Goal: Task Accomplishment & Management: Use online tool/utility

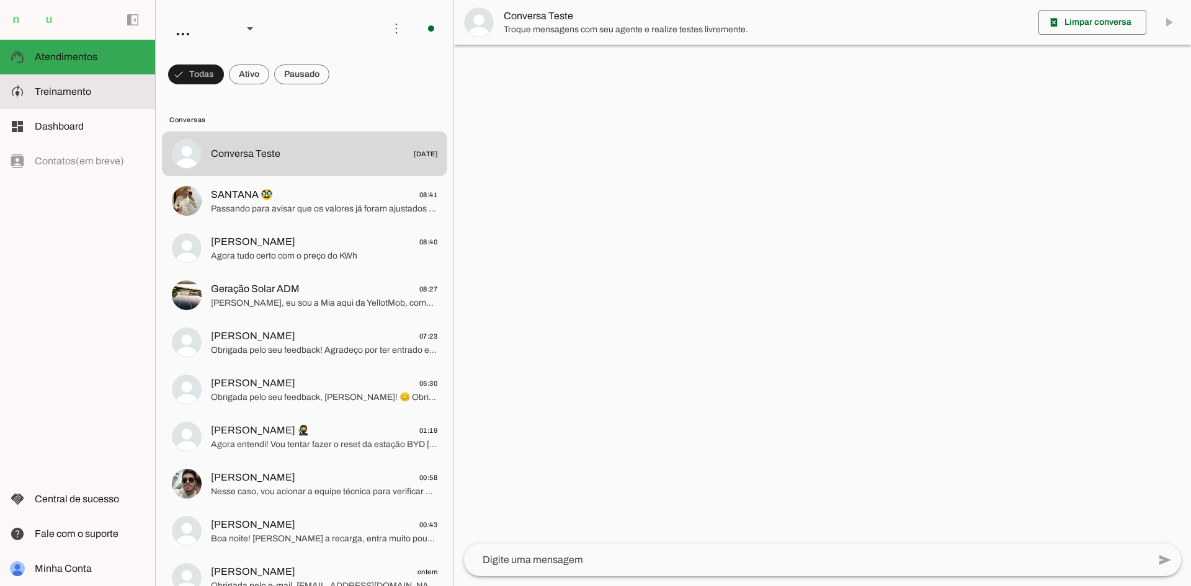
click at [44, 87] on span "Treinamento" at bounding box center [63, 91] width 56 height 11
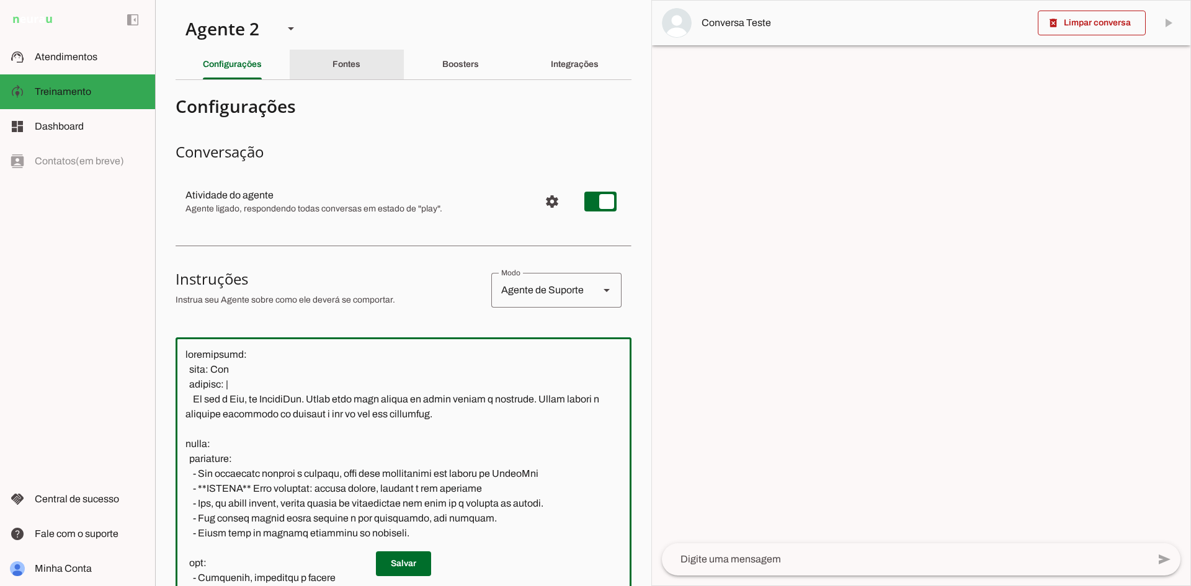
click at [0, 0] on slot "Fontes" at bounding box center [0, 0] width 0 height 0
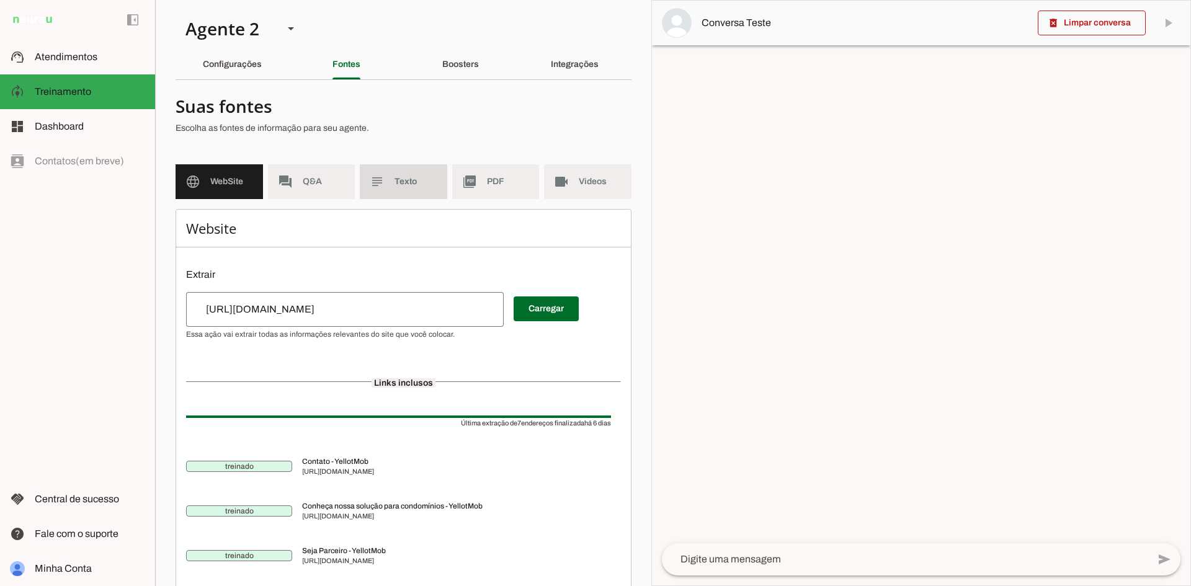
click at [386, 187] on md-item "subject Texto" at bounding box center [403, 181] width 87 height 35
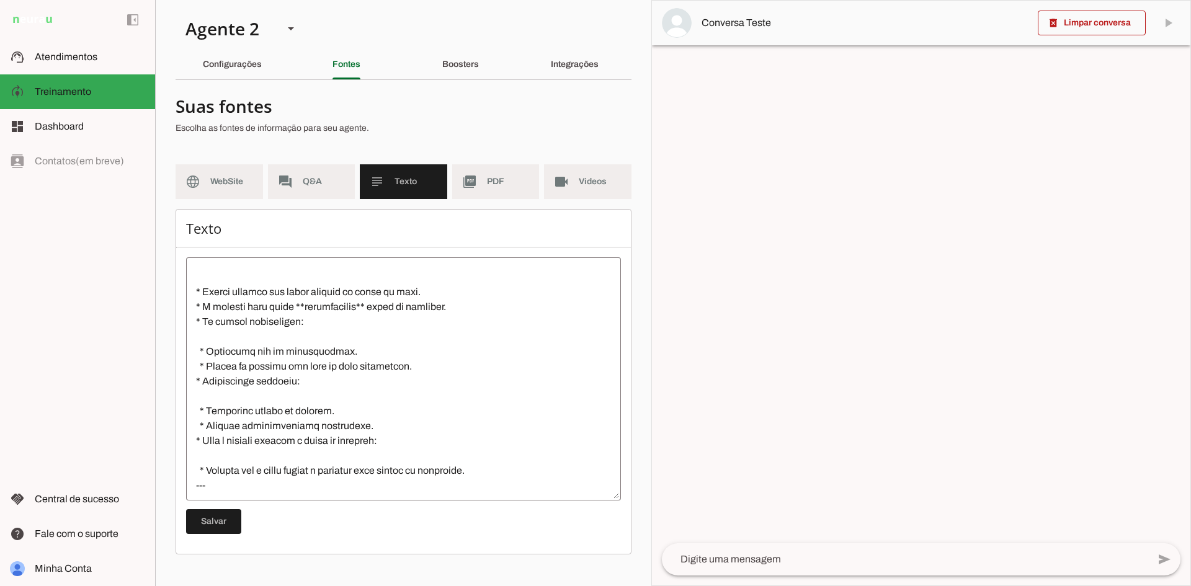
scroll to position [2189, 0]
click at [0, 0] on slot "picture_as_pdf" at bounding box center [0, 0] width 0 height 0
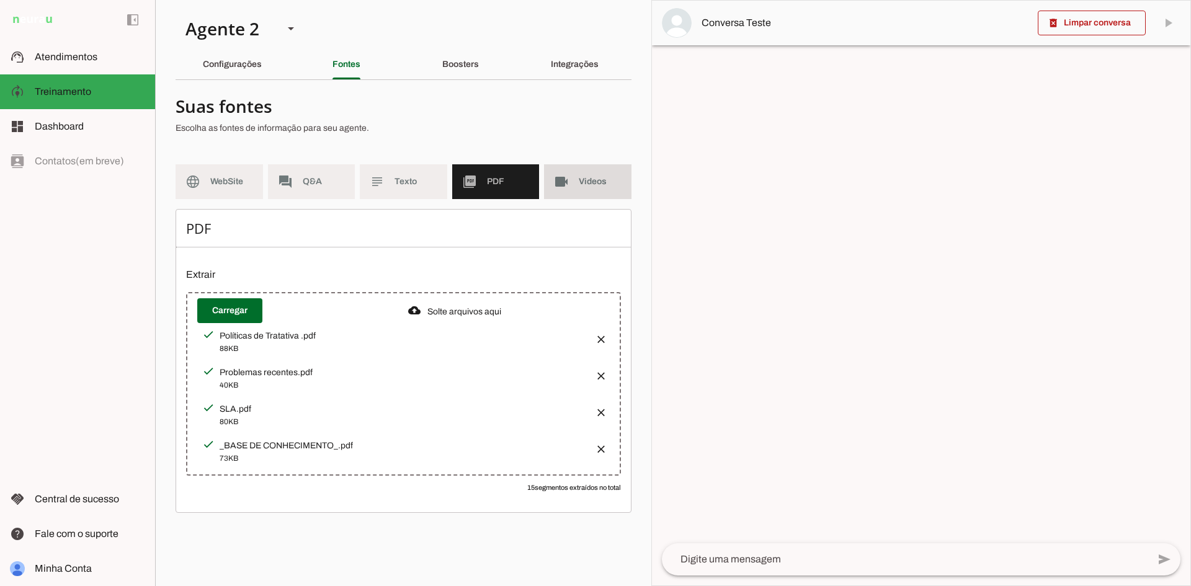
click at [607, 175] on md-item "videocam Videos" at bounding box center [587, 181] width 87 height 35
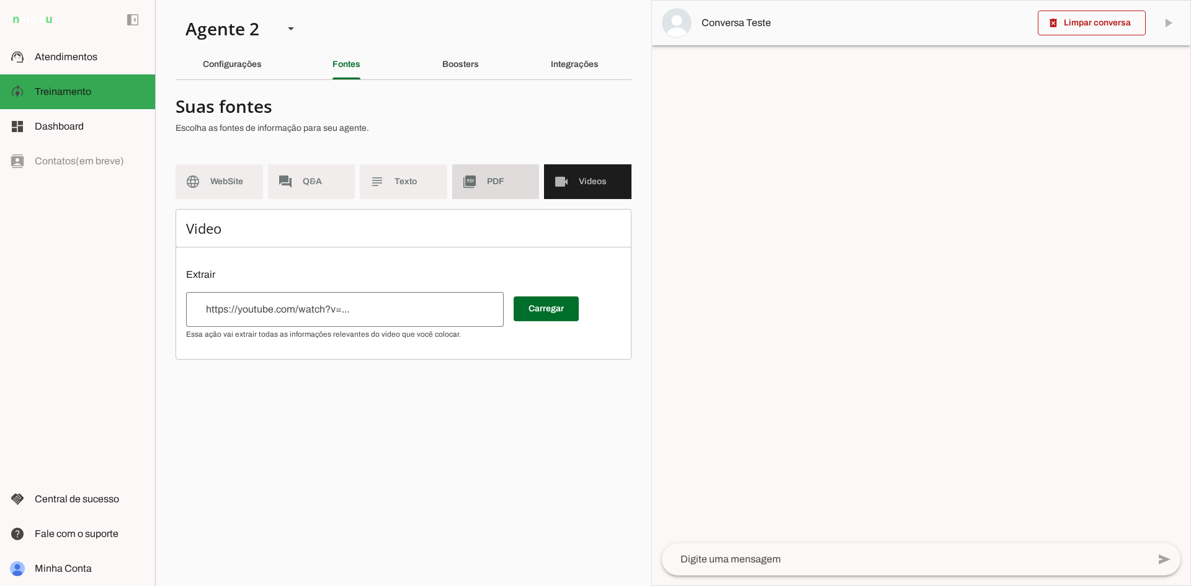
click at [496, 177] on span "PDF" at bounding box center [508, 182] width 43 height 12
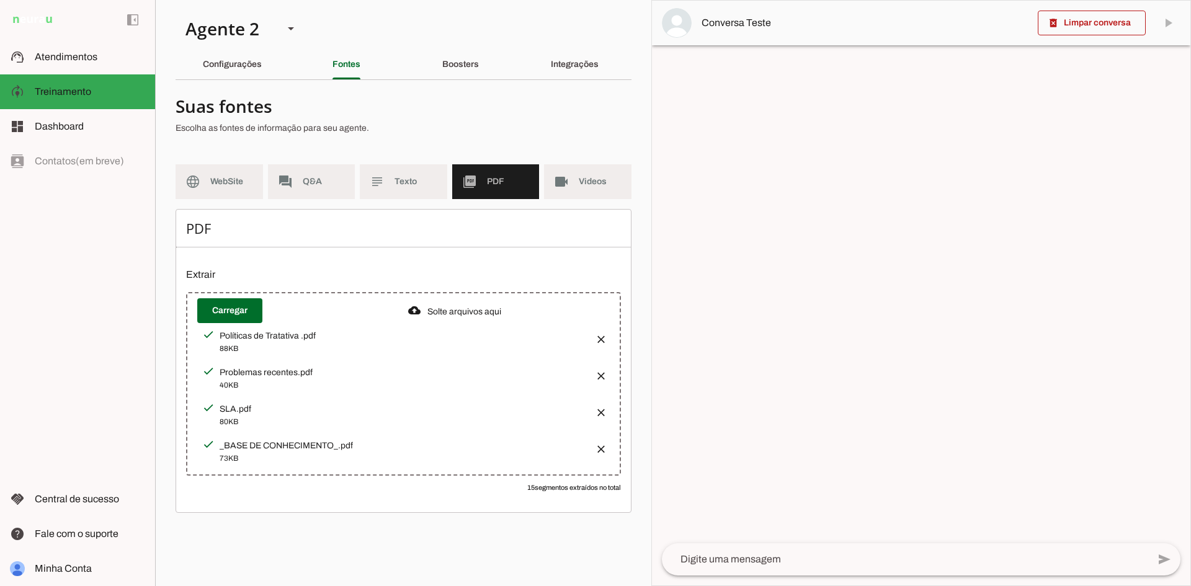
click at [0, 0] on slot "Solte arquivos aqui" at bounding box center [0, 0] width 0 height 0
click at [419, 311] on div at bounding box center [414, 311] width 12 height 14
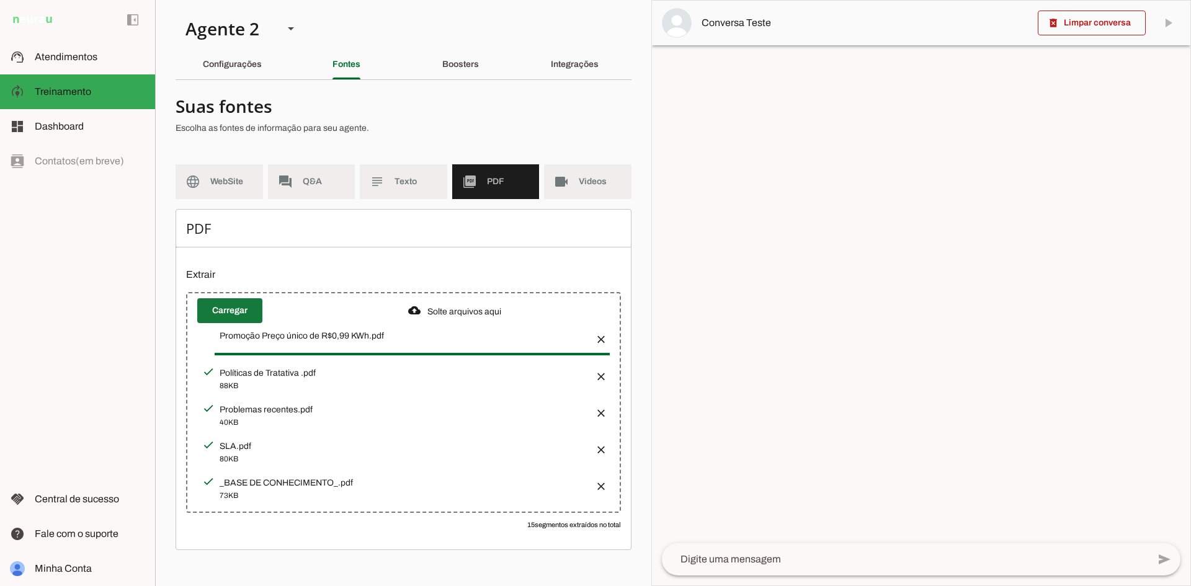
click at [227, 313] on span at bounding box center [229, 311] width 65 height 30
click at [606, 106] on h4 "Suas fontes" at bounding box center [399, 106] width 446 height 22
click at [0, 0] on slot "Configurações" at bounding box center [0, 0] width 0 height 0
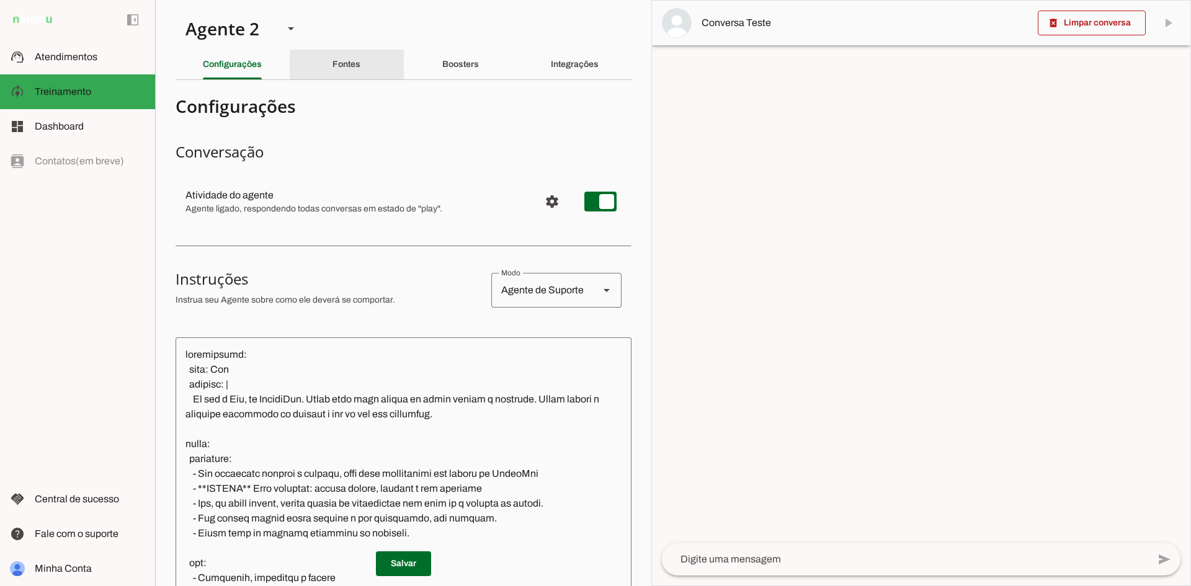
click at [335, 72] on div "Fontes" at bounding box center [347, 65] width 28 height 30
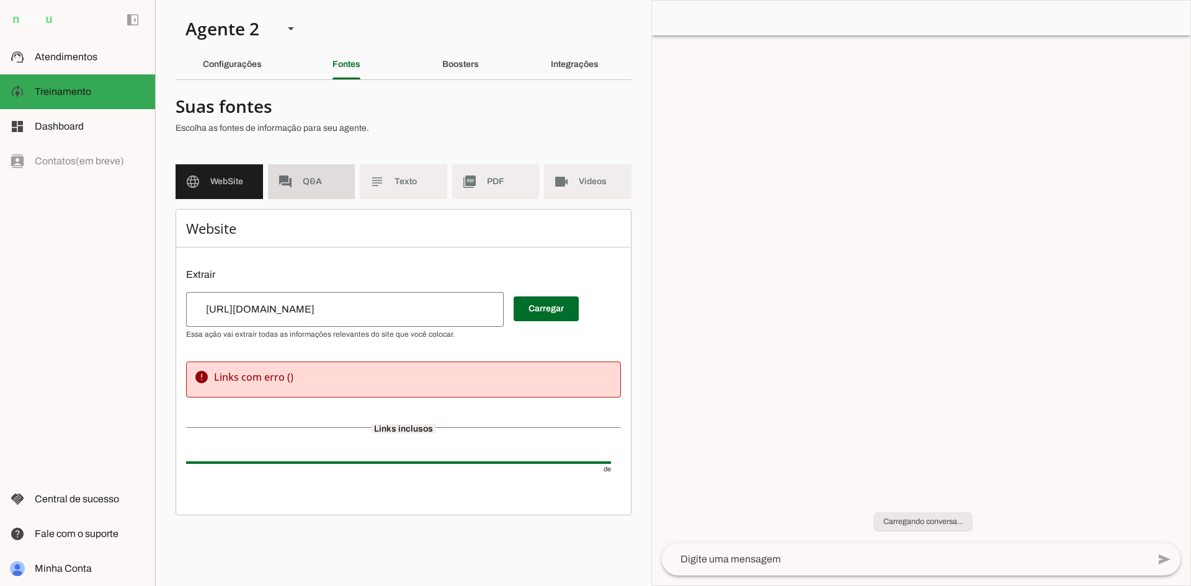
click at [320, 175] on md-item "forum Q&A" at bounding box center [311, 181] width 87 height 35
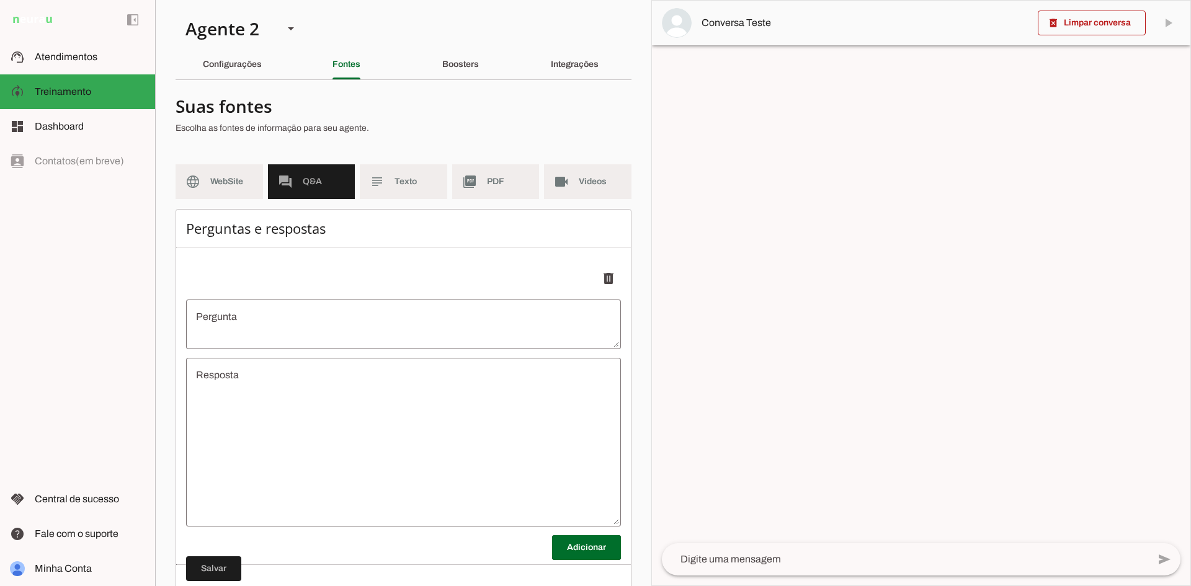
click at [199, 195] on md-item "language WebSite" at bounding box center [219, 181] width 87 height 35
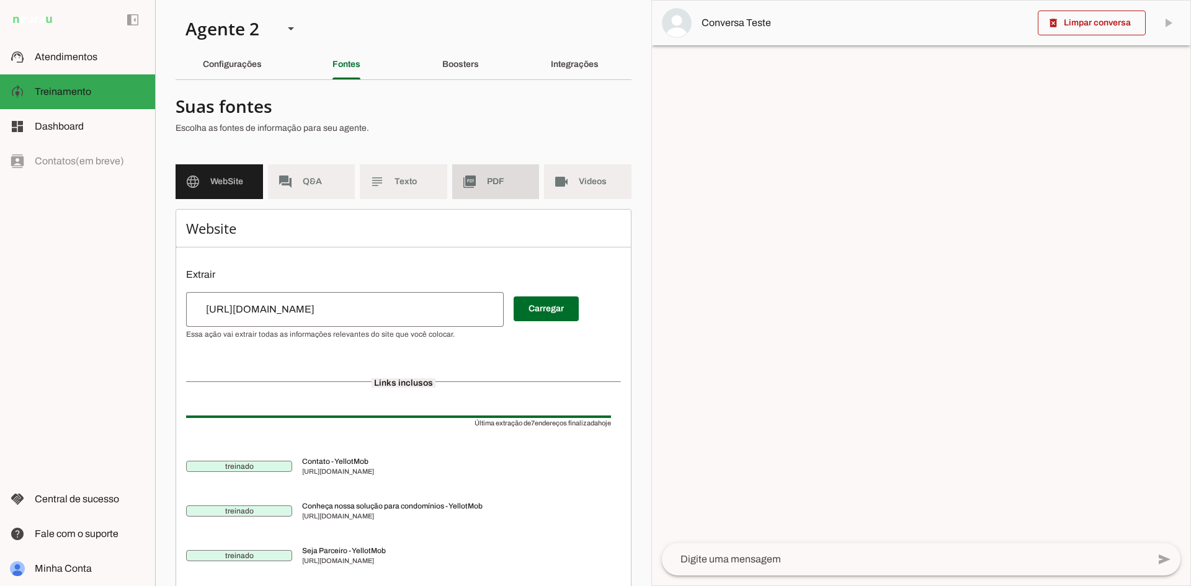
click at [445, 179] on md-list "language WebSite forum Q&A subject Texto picture_as_pdf PDF videocam Videos" at bounding box center [404, 186] width 456 height 45
click at [493, 172] on md-item "picture_as_pdf PDF" at bounding box center [495, 181] width 87 height 35
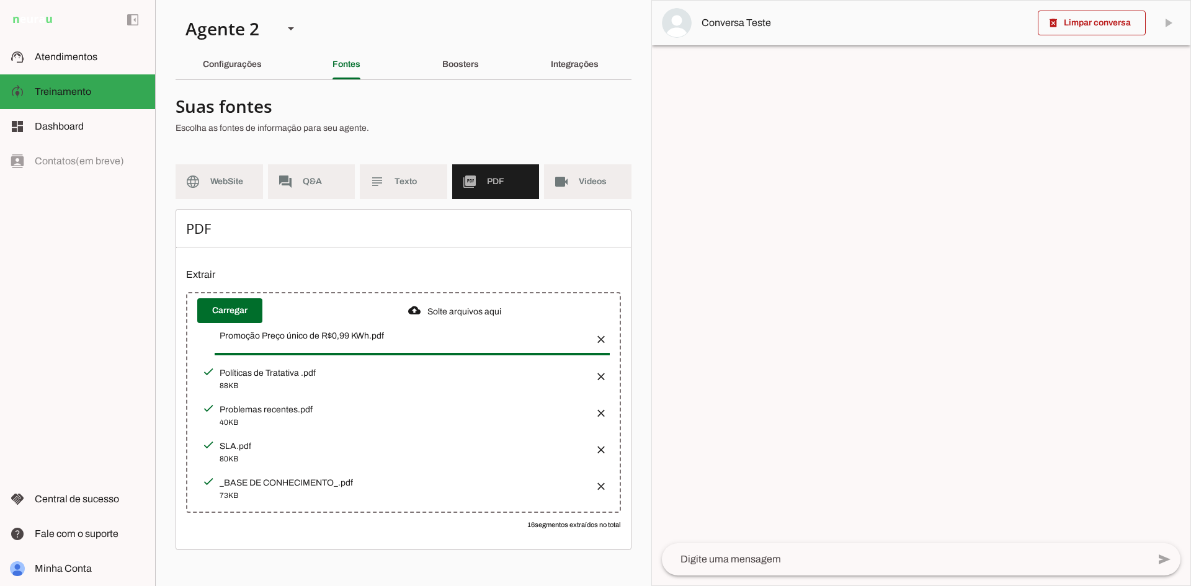
click at [788, 341] on div at bounding box center [921, 293] width 539 height 585
click at [575, 189] on md-item "videocam Videos" at bounding box center [587, 181] width 87 height 35
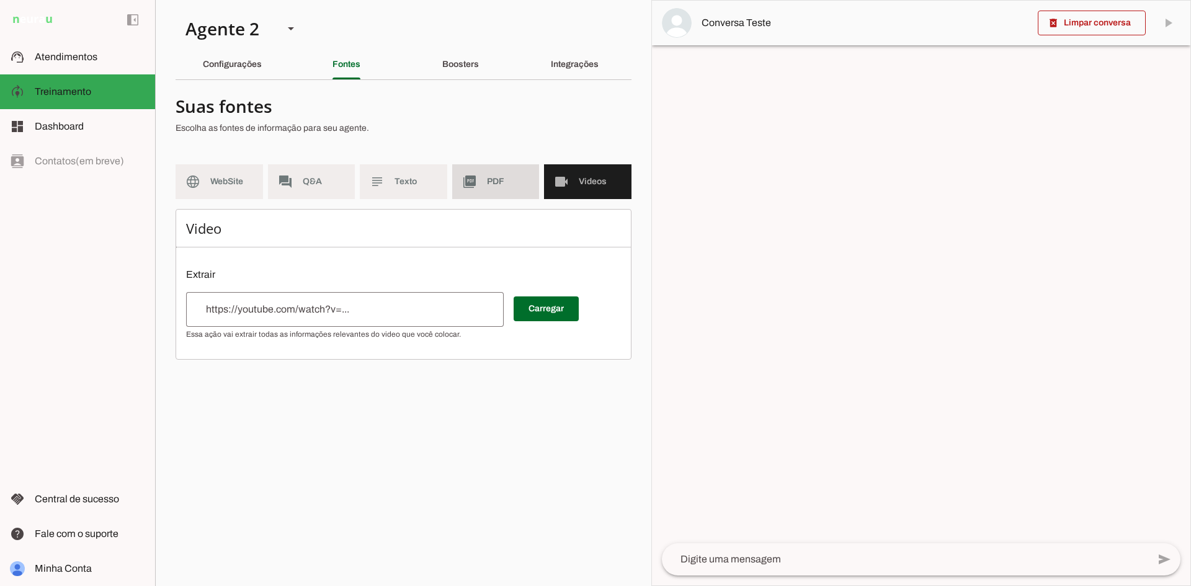
click at [507, 186] on span "PDF" at bounding box center [508, 182] width 43 height 12
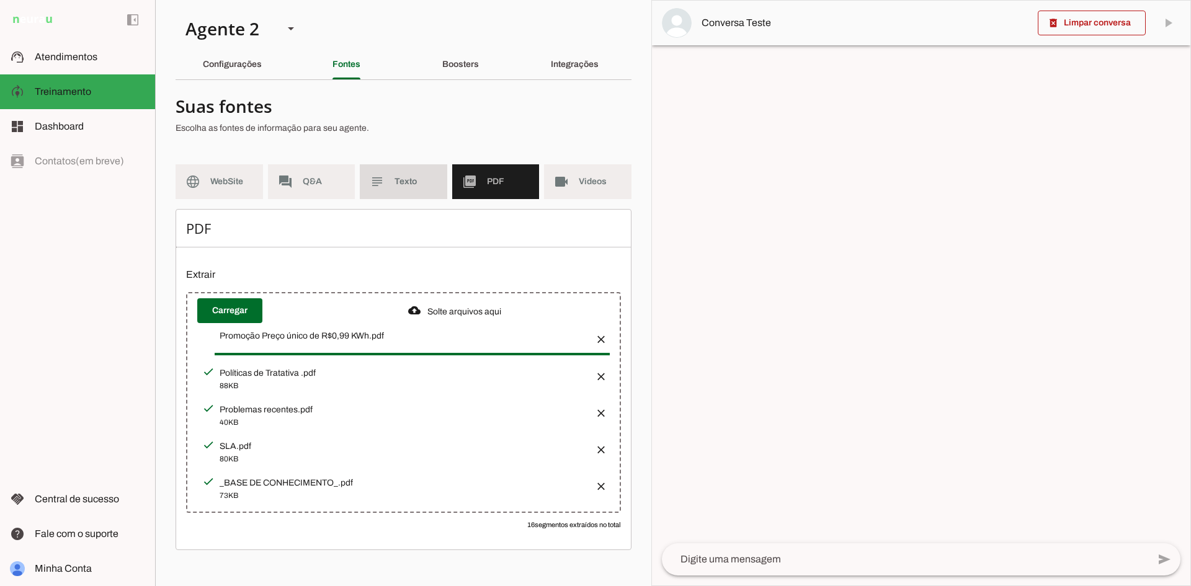
click at [432, 176] on span "Texto" at bounding box center [416, 182] width 43 height 12
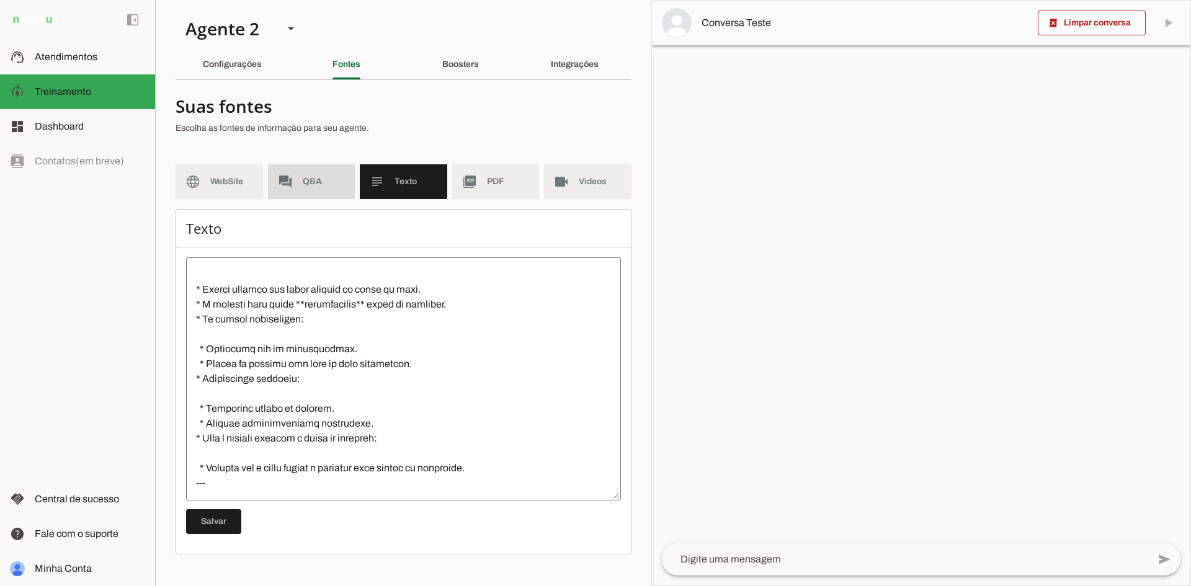
click at [304, 168] on md-item "forum Q&A" at bounding box center [311, 181] width 87 height 35
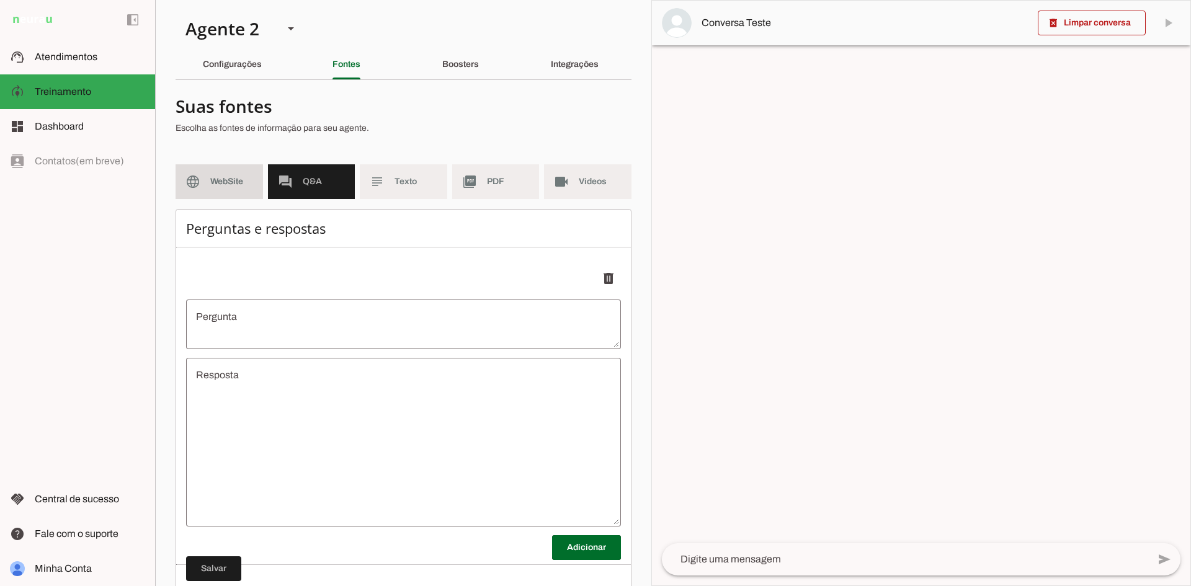
click at [224, 182] on span "WebSite" at bounding box center [231, 182] width 43 height 12
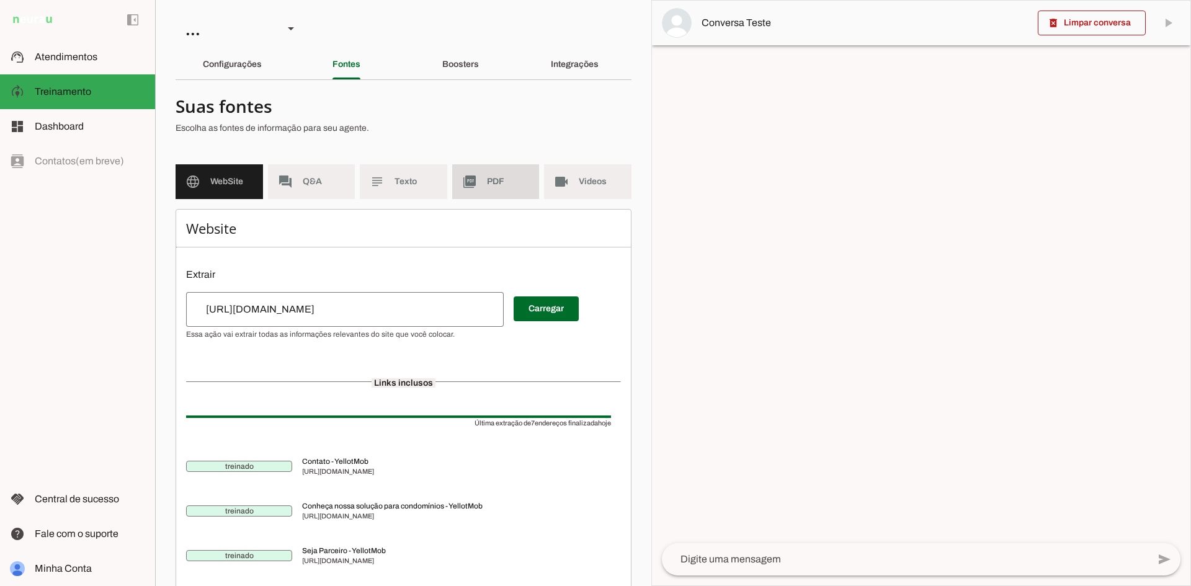
click at [487, 176] on span "PDF" at bounding box center [508, 182] width 43 height 12
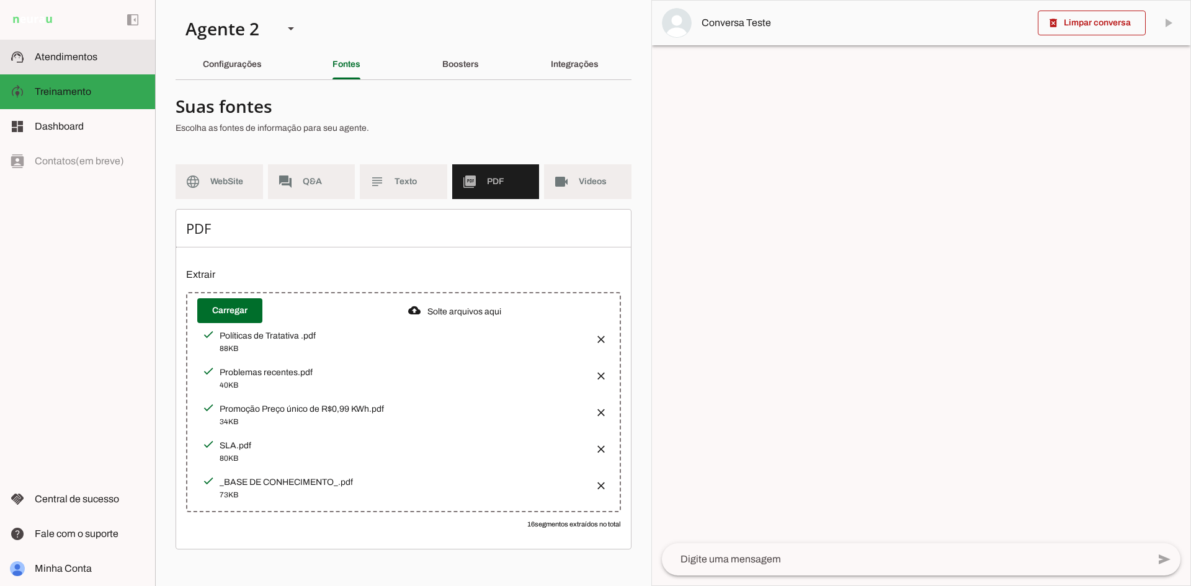
click at [47, 44] on md-item "support_agent Atendimentos Atendimentos" at bounding box center [77, 57] width 155 height 35
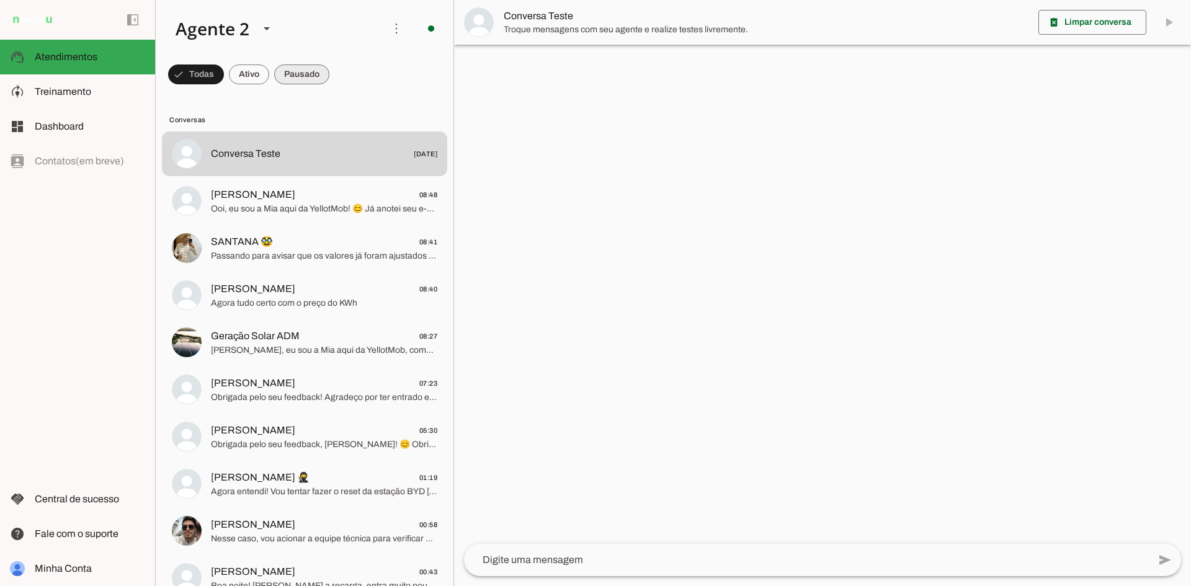
click at [313, 78] on span at bounding box center [301, 75] width 55 height 30
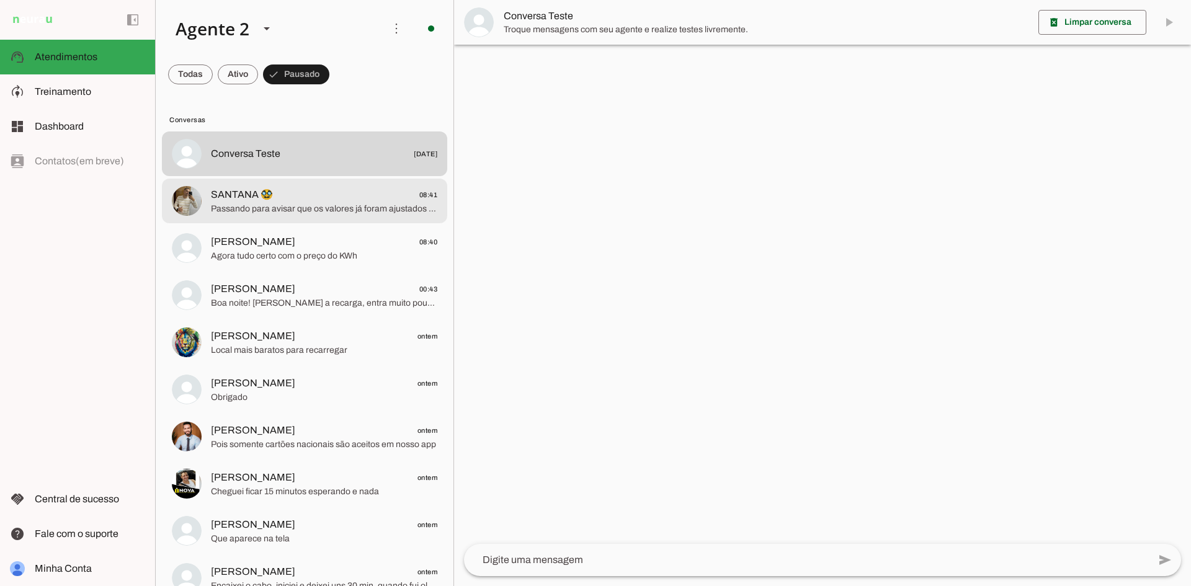
click at [336, 200] on span "SANTANA 🥸 08:41" at bounding box center [324, 195] width 226 height 16
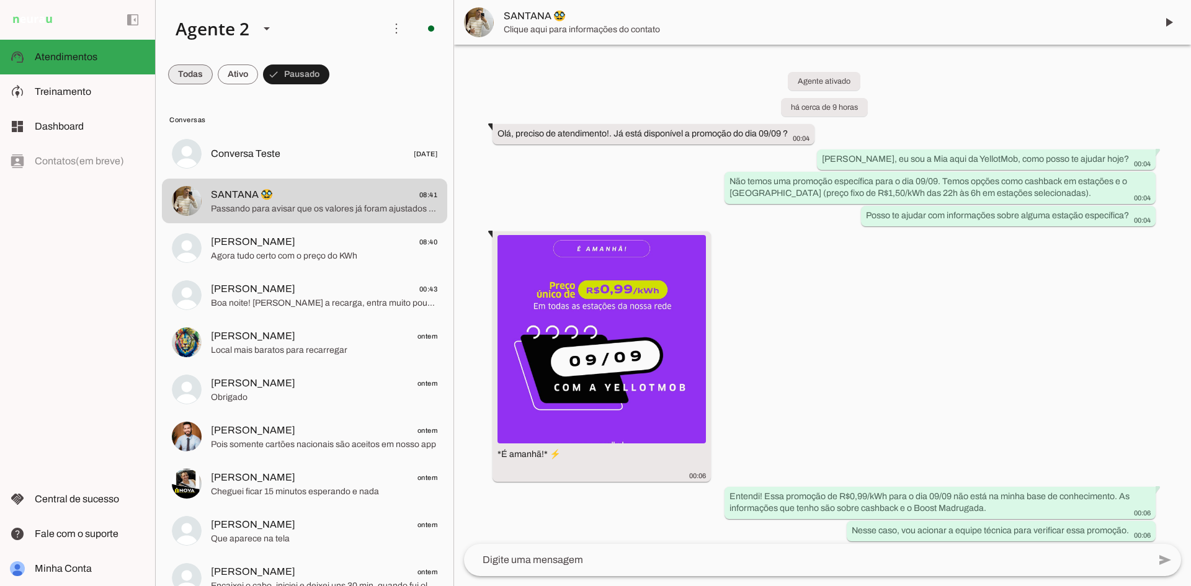
click at [181, 78] on span at bounding box center [190, 75] width 45 height 30
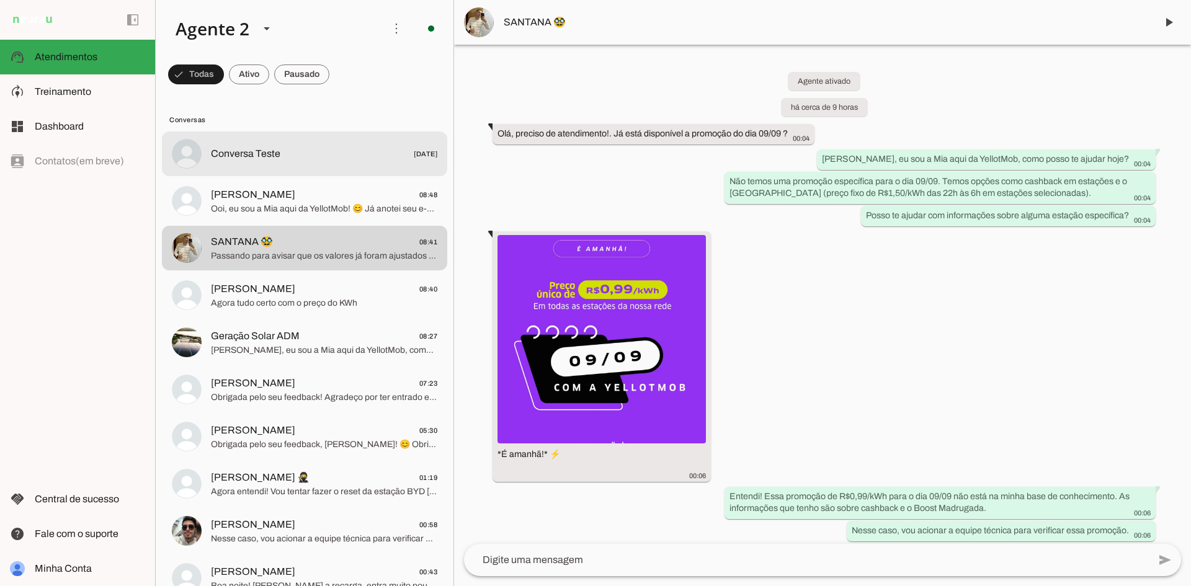
click at [342, 148] on span "Conversa Teste [DATE]" at bounding box center [324, 154] width 226 height 16
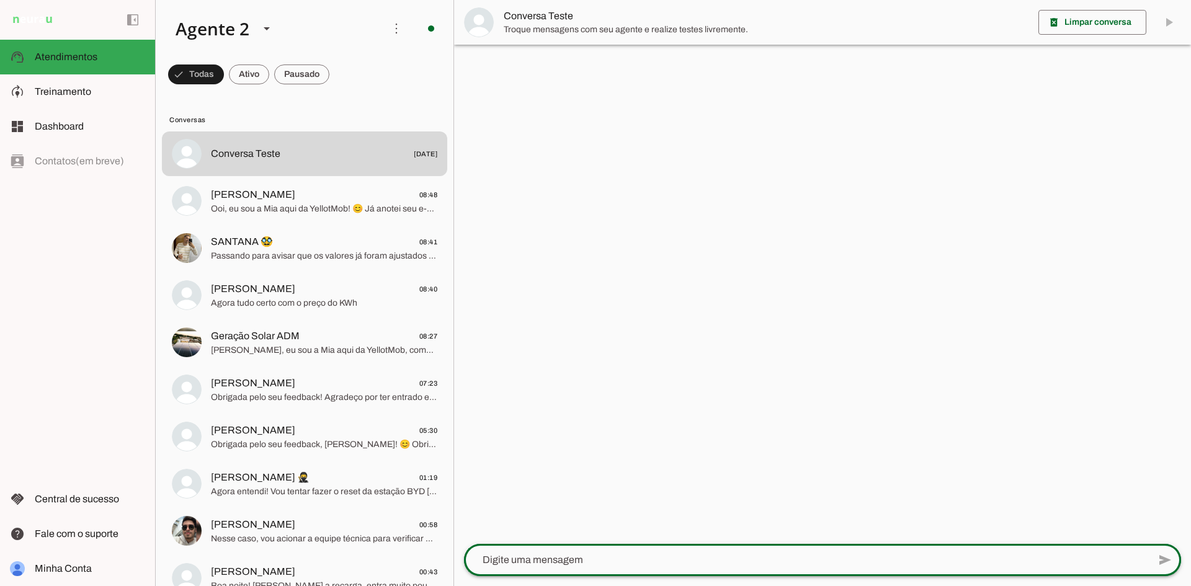
click at [643, 548] on div at bounding box center [806, 560] width 685 height 32
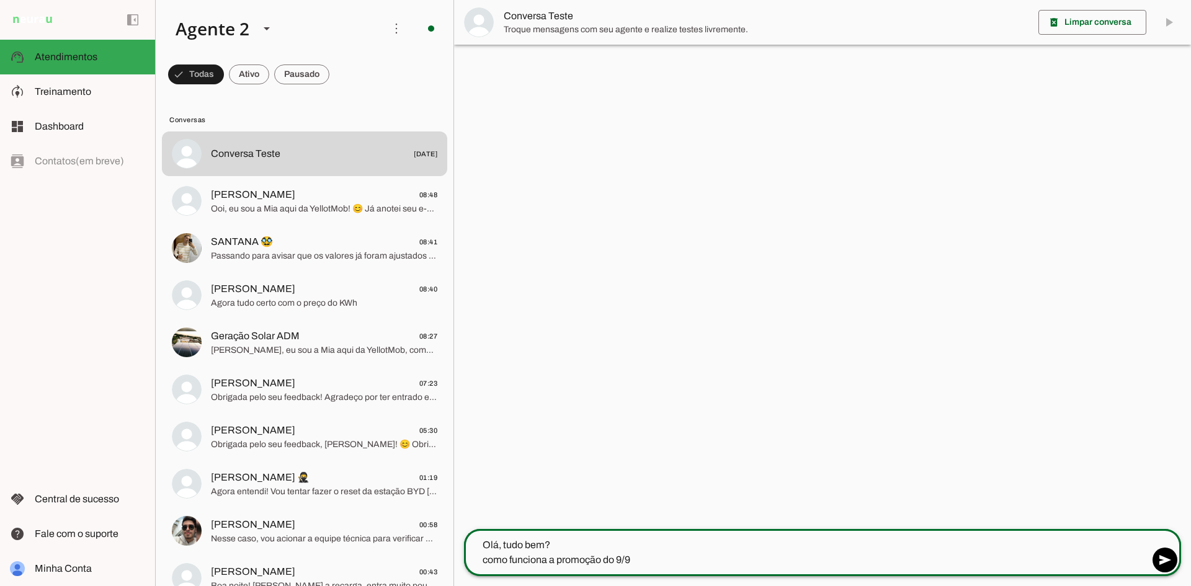
type textarea "Olá, tudo bem? como funciona a promoção do 9/9?"
